Goal: Information Seeking & Learning: Learn about a topic

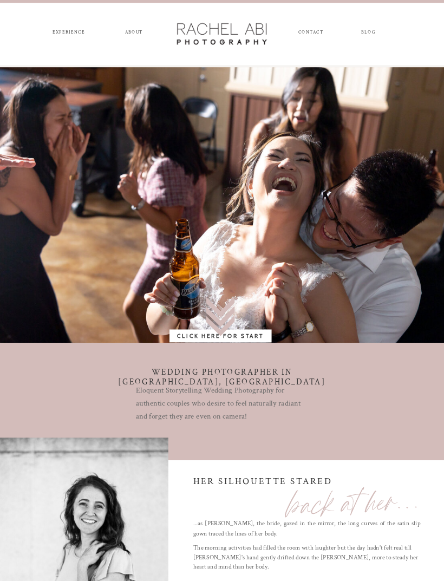
click at [248, 338] on b "Click Here for Start" at bounding box center [220, 335] width 87 height 6
click at [76, 37] on nav "experience" at bounding box center [68, 34] width 39 height 8
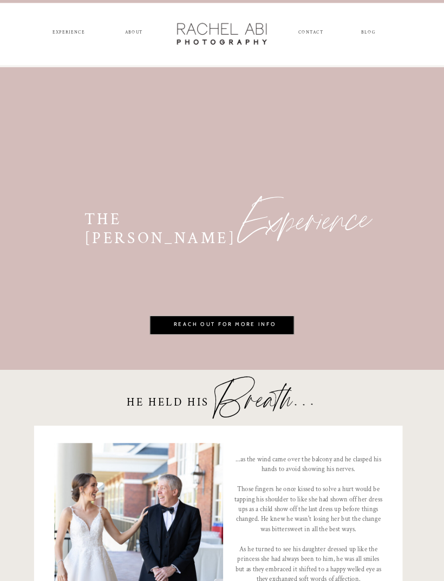
click at [143, 33] on nav "ABOUT" at bounding box center [133, 34] width 21 height 8
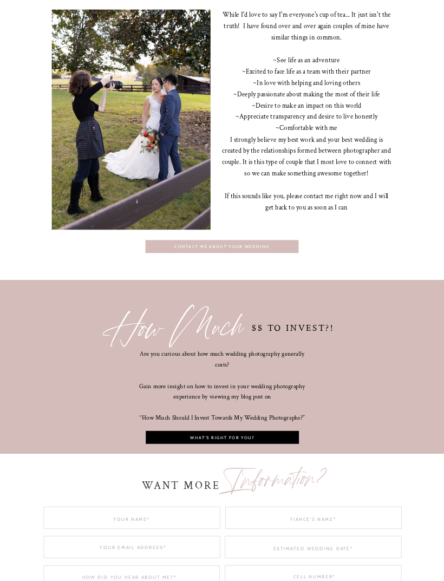
scroll to position [1786, 0]
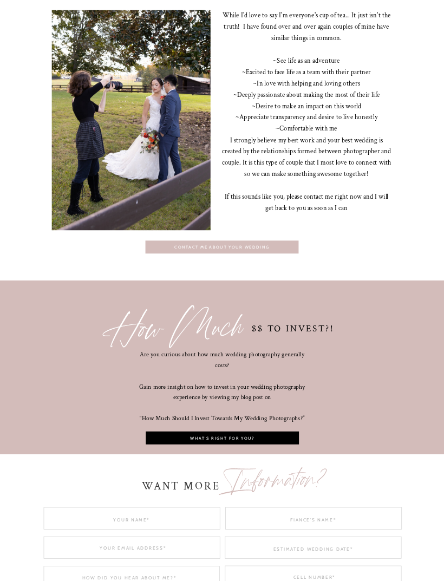
click at [293, 441] on nav "What's right for you?" at bounding box center [222, 438] width 149 height 6
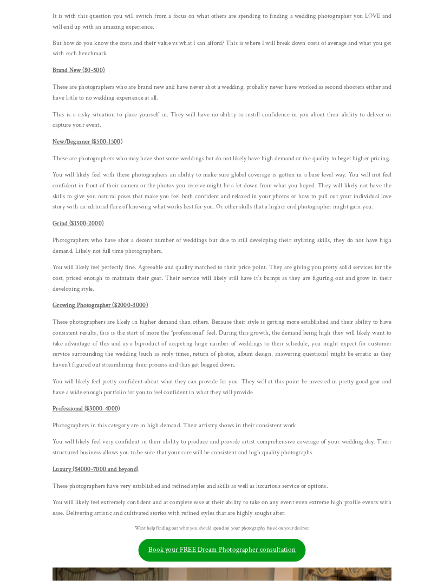
scroll to position [1525, 0]
